Goal: Transaction & Acquisition: Purchase product/service

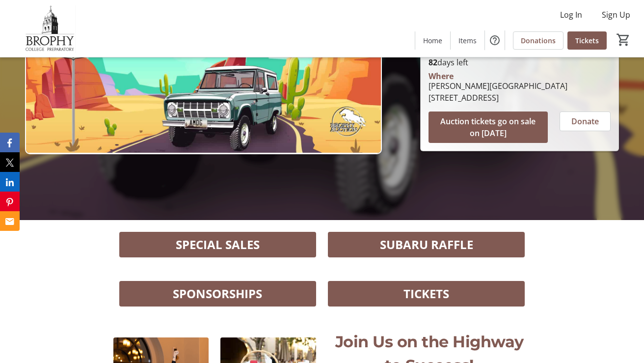
scroll to position [143, 0]
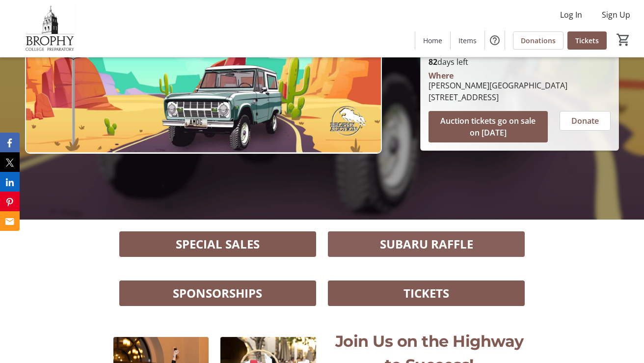
click at [432, 244] on span "SUBARU RAFFLE" at bounding box center [426, 244] width 93 height 18
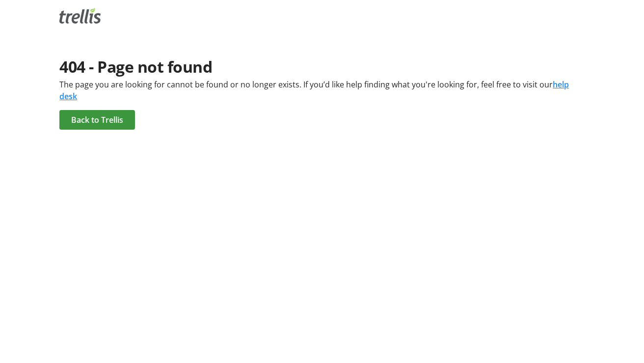
scroll to position [0, 0]
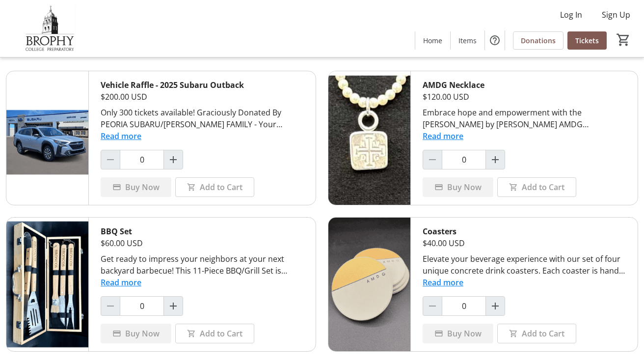
scroll to position [35, 0]
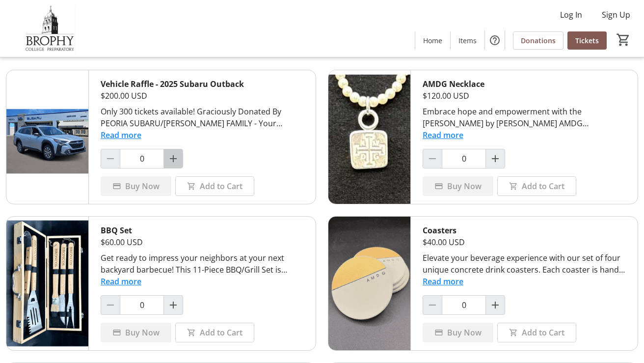
click at [172, 159] on mat-icon "Increment by one" at bounding box center [173, 159] width 12 height 12
type input "1"
click at [198, 180] on span at bounding box center [215, 186] width 78 height 24
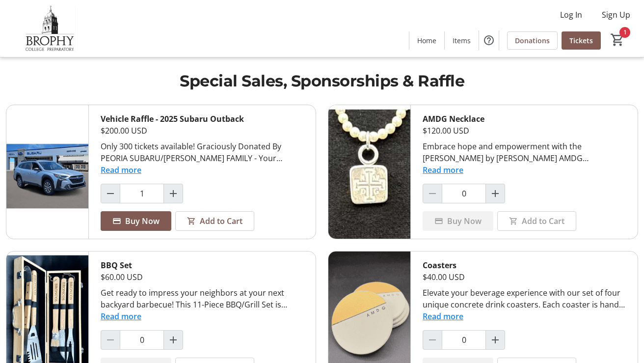
scroll to position [0, 0]
click at [616, 35] on mat-icon "1" at bounding box center [617, 39] width 15 height 15
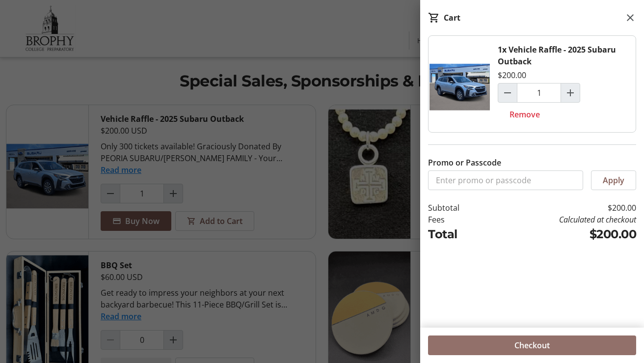
click at [527, 345] on span "Checkout" at bounding box center [531, 345] width 35 height 12
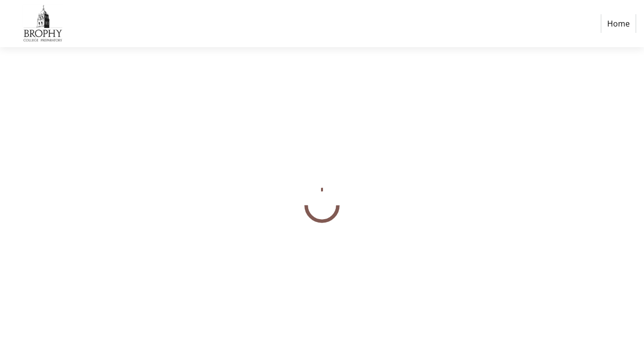
select select "US"
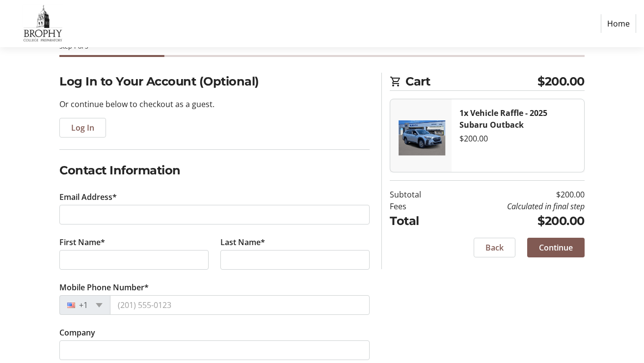
scroll to position [37, 0]
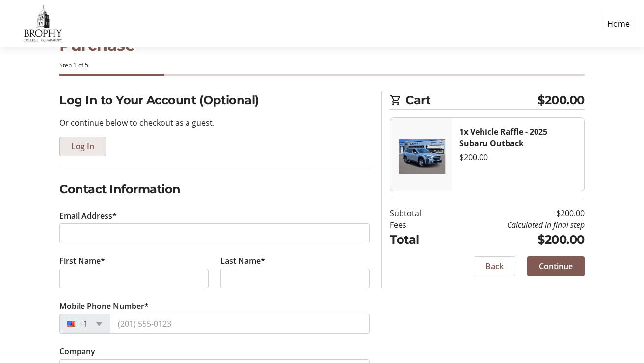
click at [87, 147] on span "Log In" at bounding box center [82, 146] width 23 height 12
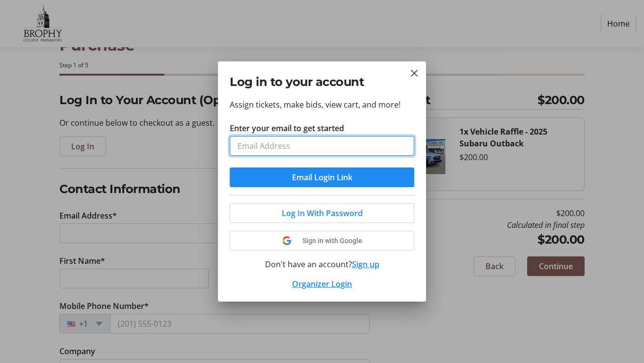
click at [263, 138] on input "Enter your email to get started" at bounding box center [322, 146] width 184 height 20
type input "[EMAIL_ADDRESS][DOMAIN_NAME]"
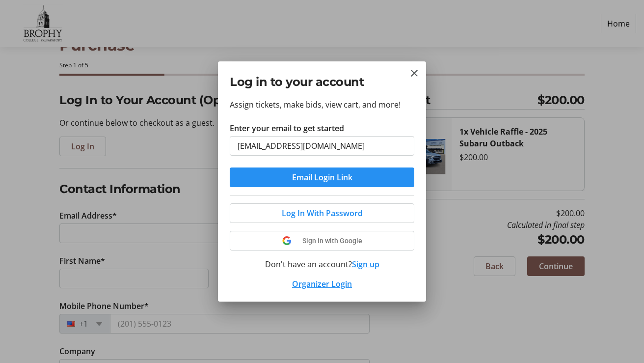
click at [314, 174] on span "Email Login Link" at bounding box center [322, 177] width 60 height 12
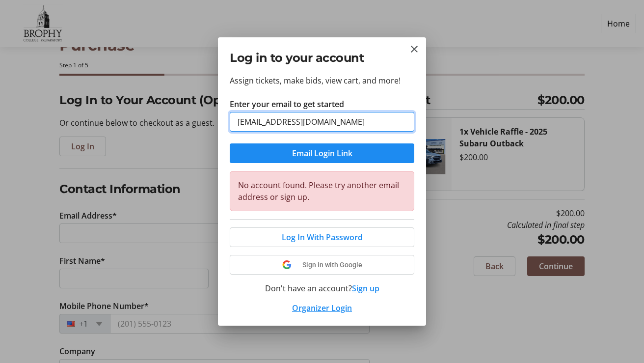
click at [354, 125] on input "[EMAIL_ADDRESS][DOMAIN_NAME]" at bounding box center [322, 122] width 184 height 20
click at [366, 284] on button "Sign up" at bounding box center [365, 288] width 27 height 12
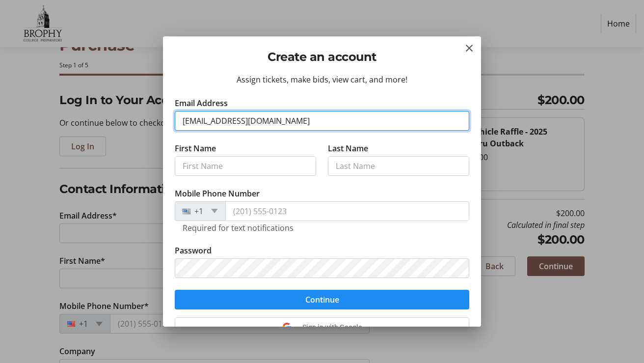
type input "[EMAIL_ADDRESS][DOMAIN_NAME]"
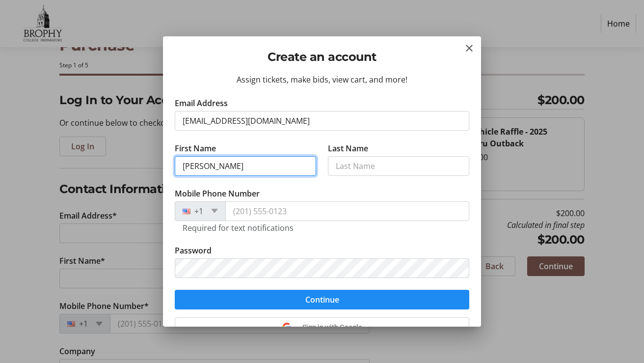
type input "[PERSON_NAME]"
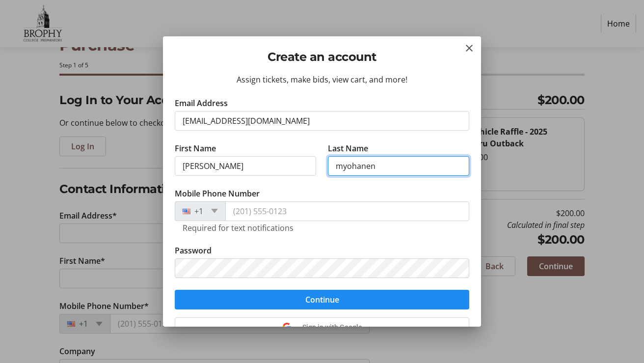
type input "myohanen"
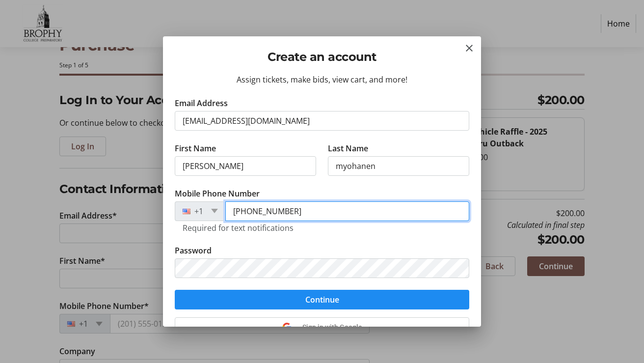
type input "[PHONE_NUMBER]"
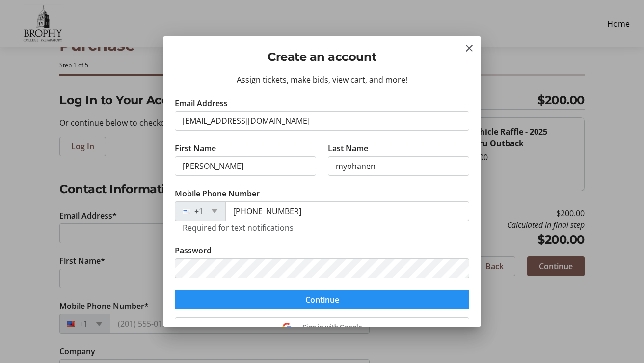
click at [400, 302] on span "submit" at bounding box center [322, 299] width 294 height 24
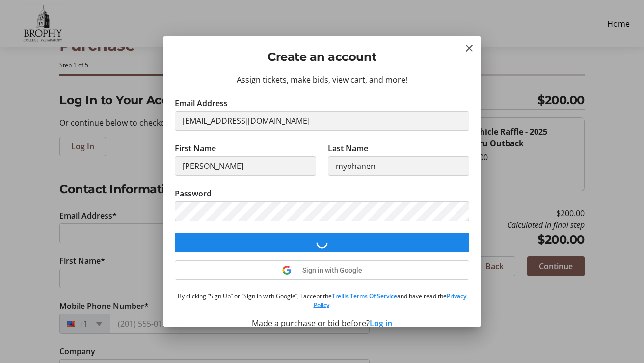
select select "US"
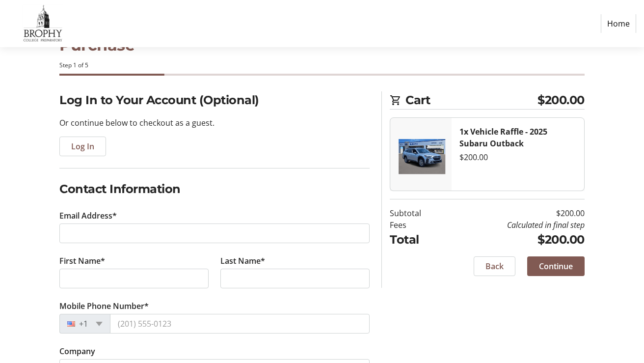
scroll to position [37, 0]
type input "[EMAIL_ADDRESS][DOMAIN_NAME]"
type input "[PERSON_NAME]"
type input "myohanen"
type input "[PHONE_NUMBER]"
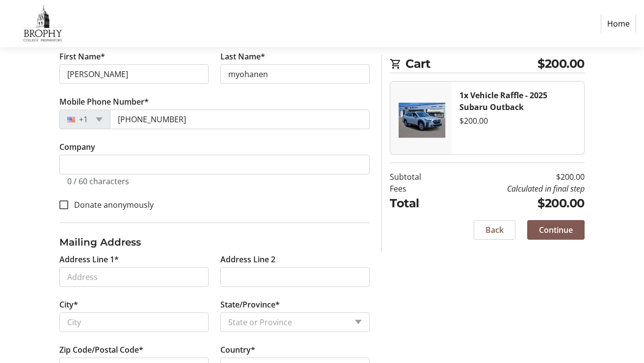
scroll to position [166, 0]
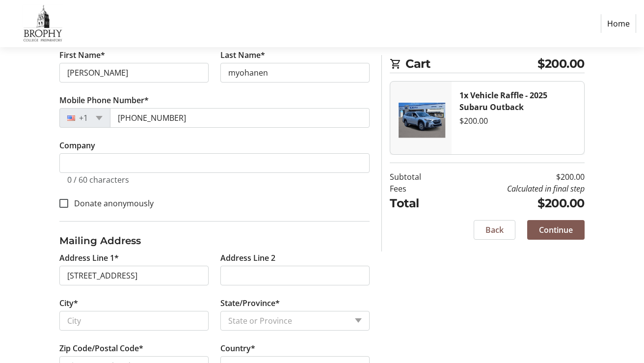
type input "[STREET_ADDRESS]"
type input "Scottsdale"
select select "AZ"
type input "85260"
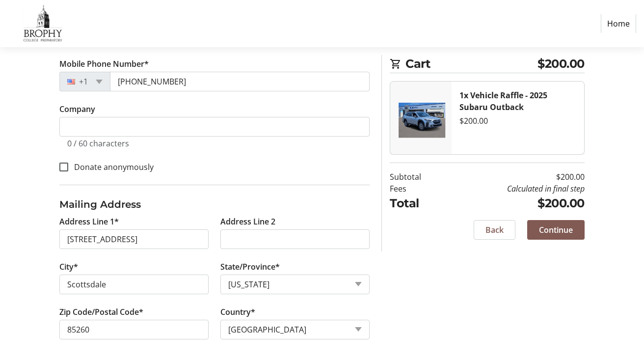
scroll to position [202, 0]
click at [548, 226] on span "Continue" at bounding box center [556, 230] width 34 height 12
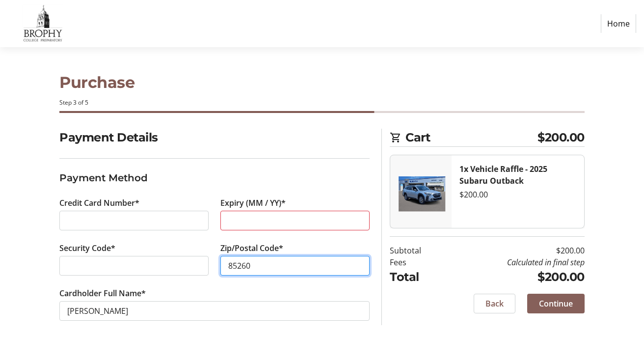
type input "85260"
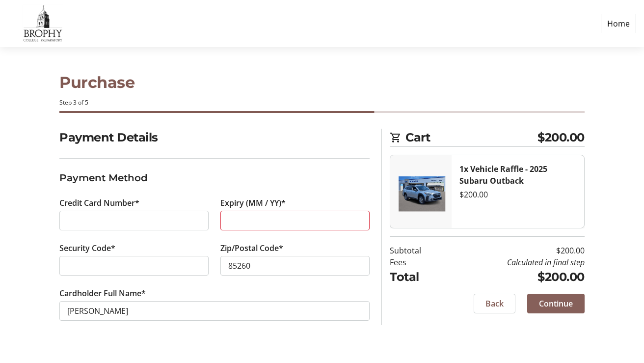
click at [576, 302] on span at bounding box center [555, 303] width 57 height 24
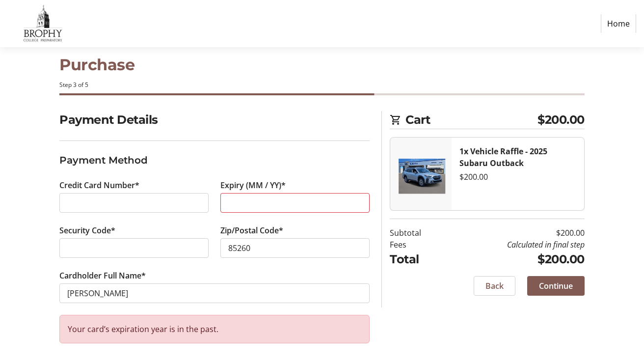
scroll to position [18, 0]
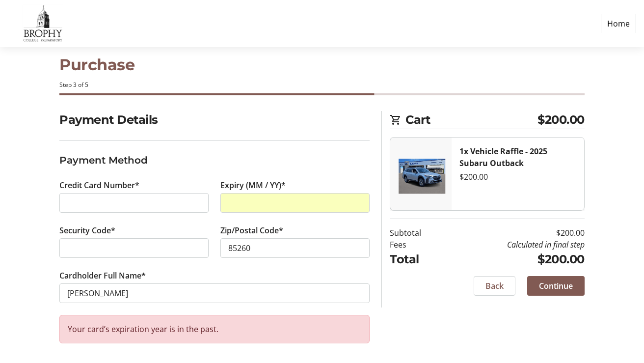
click at [407, 278] on div "Back Continue" at bounding box center [487, 286] width 194 height 20
click at [551, 287] on span "Continue" at bounding box center [556, 286] width 34 height 12
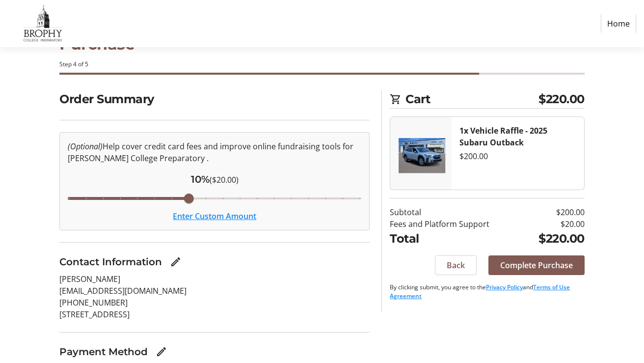
scroll to position [38, 0]
drag, startPoint x: 189, startPoint y: 196, endPoint x: 91, endPoint y: 198, distance: 97.7
type input "4"
click at [91, 198] on input "Cover fees percentage" at bounding box center [214, 198] width 314 height 22
click at [547, 266] on span "Complete Purchase" at bounding box center [536, 265] width 73 height 12
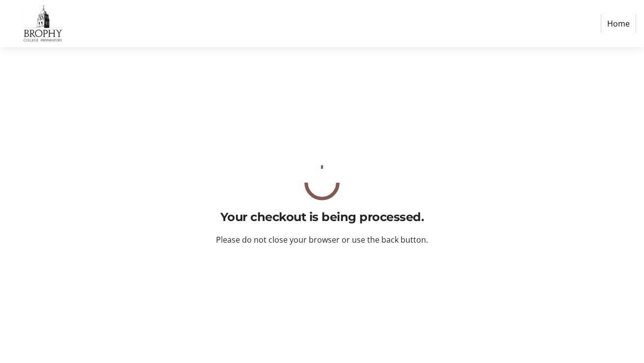
scroll to position [0, 0]
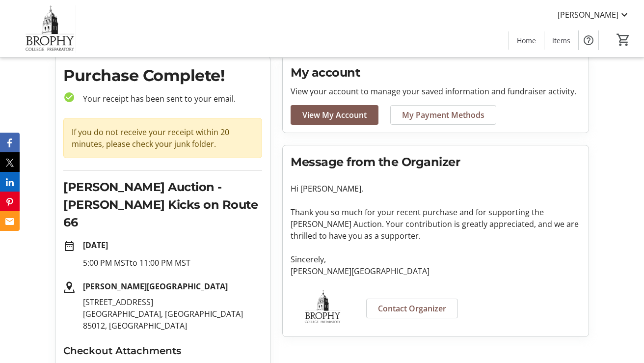
scroll to position [34, 0]
click at [357, 119] on span "View My Account" at bounding box center [334, 115] width 64 height 12
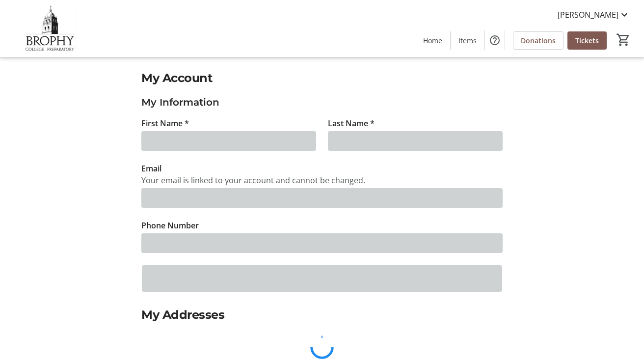
type input "[PERSON_NAME]"
type input "myohanen"
type input "[EMAIL_ADDRESS][DOMAIN_NAME]"
type input "[PHONE_NUMBER]"
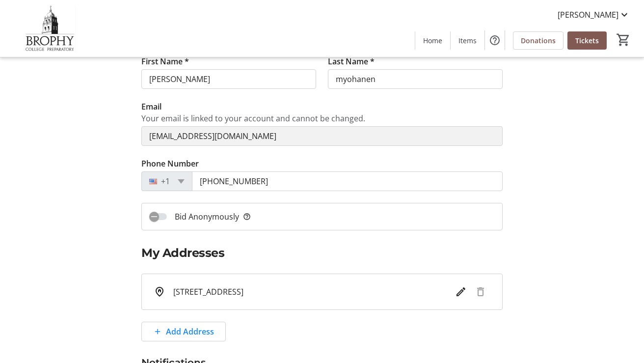
scroll to position [64, 0]
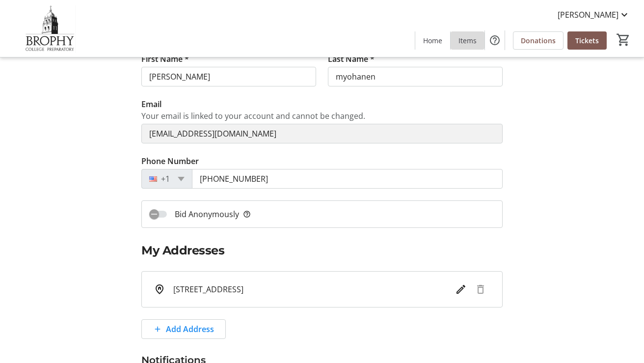
click at [468, 38] on span "Items" at bounding box center [467, 40] width 18 height 10
